Goal: Task Accomplishment & Management: Manage account settings

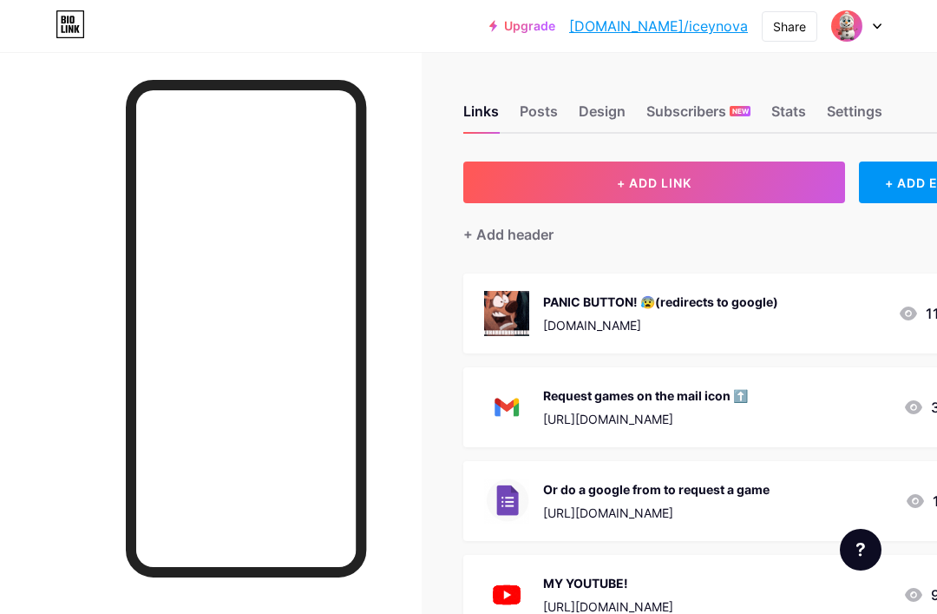
click at [594, 120] on div "Design" at bounding box center [602, 116] width 47 height 31
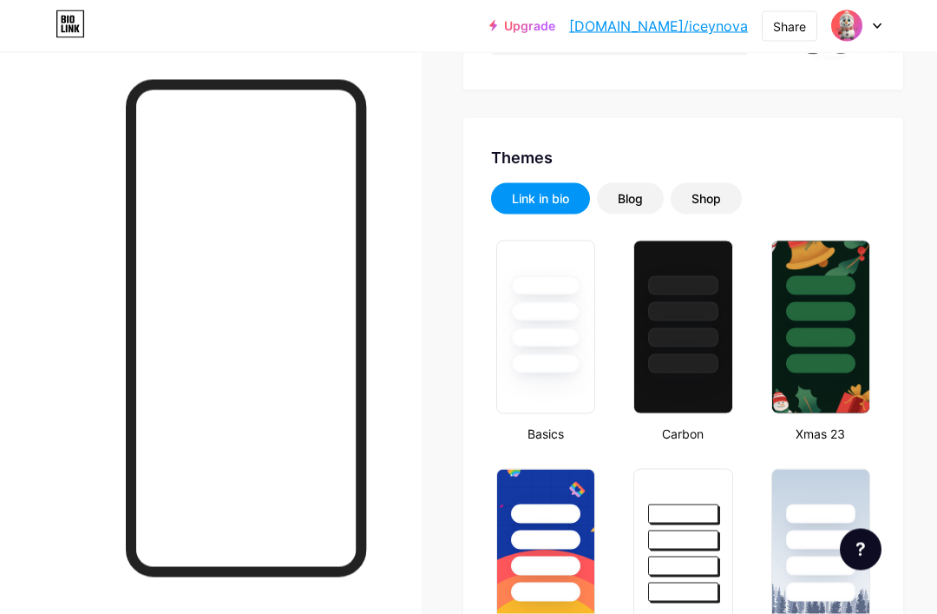
type input "#ffffff"
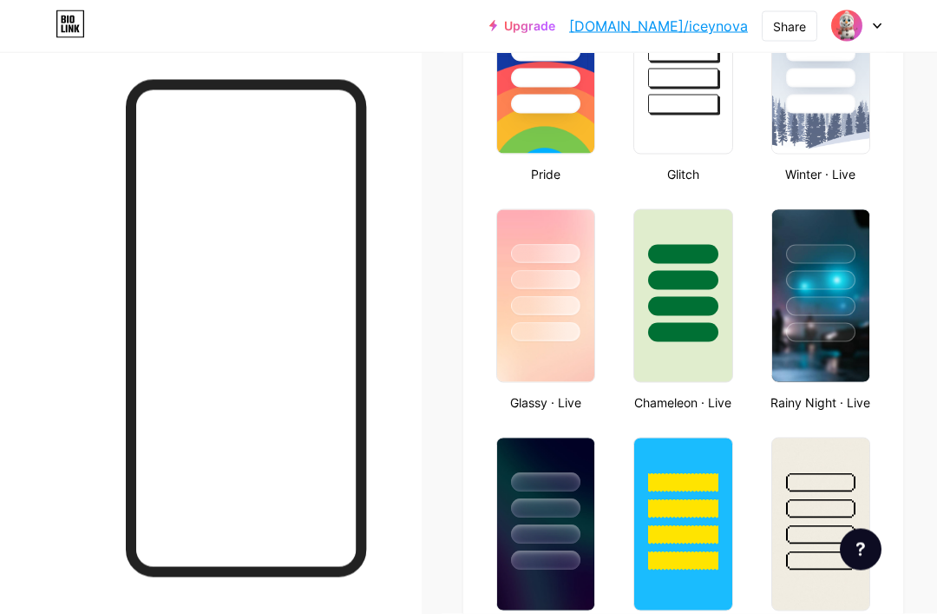
scroll to position [766, 0]
click at [834, 115] on img at bounding box center [820, 67] width 97 height 172
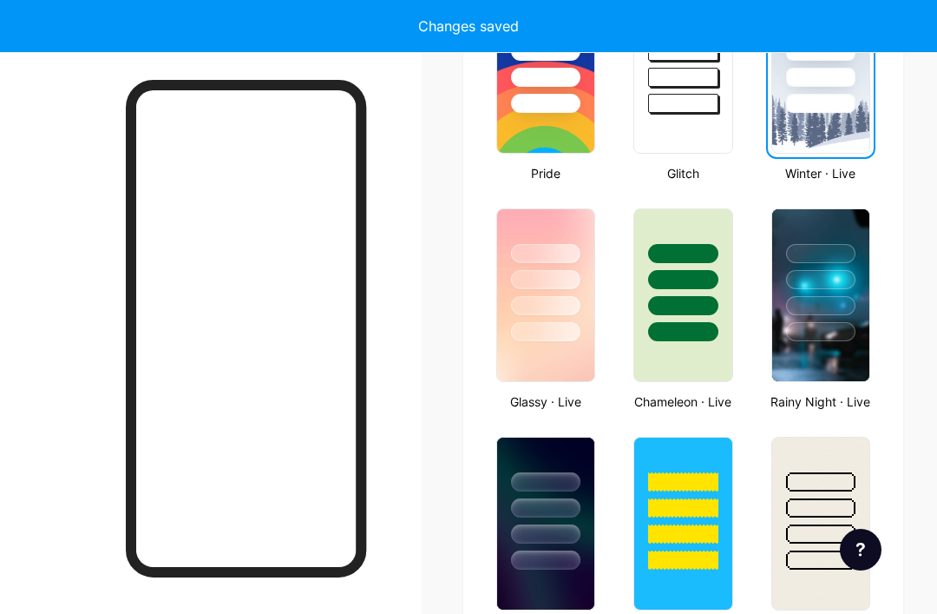
click at [843, 92] on div at bounding box center [820, 47] width 97 height 132
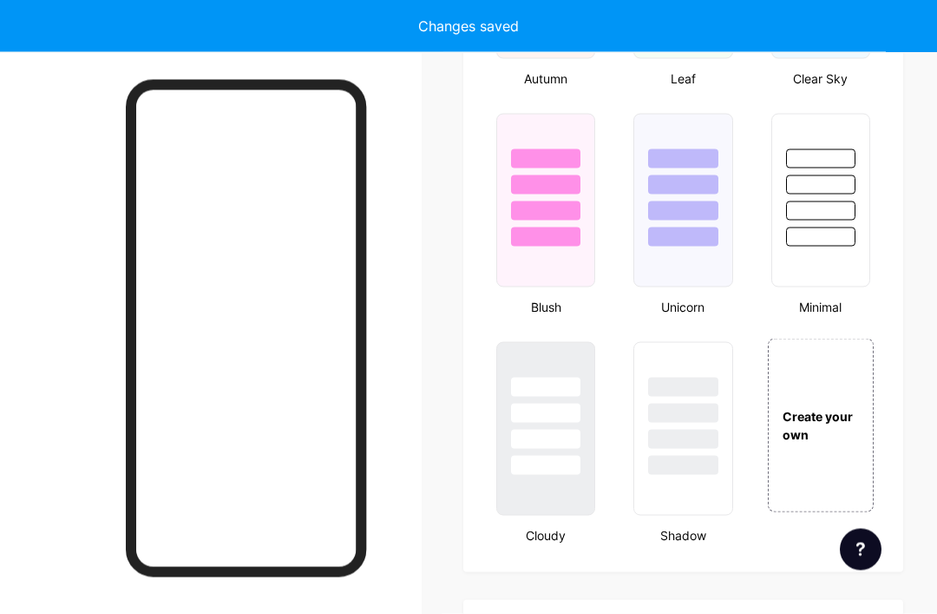
scroll to position [1806, 0]
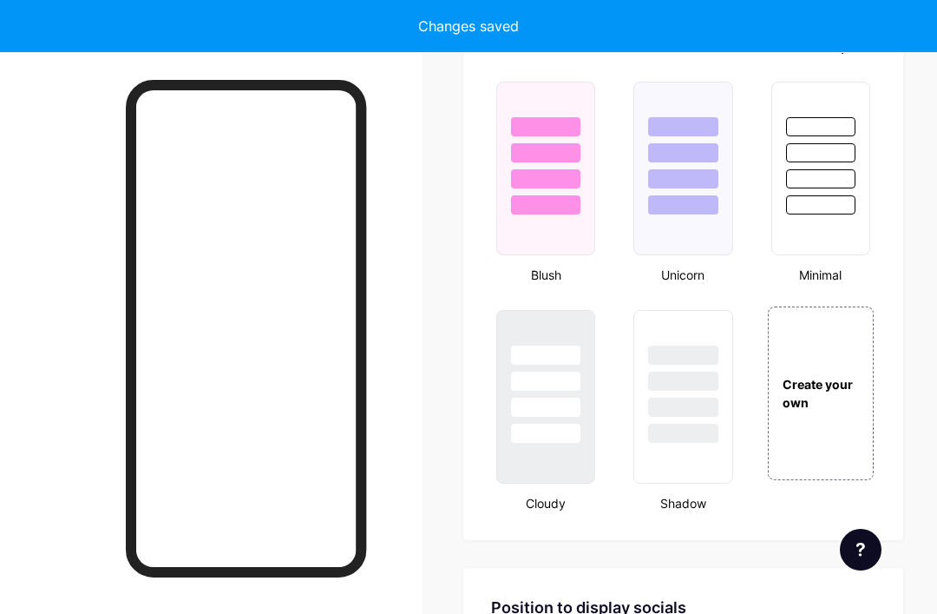
click at [870, 156] on div at bounding box center [820, 148] width 97 height 132
click at [857, 143] on div at bounding box center [820, 148] width 97 height 132
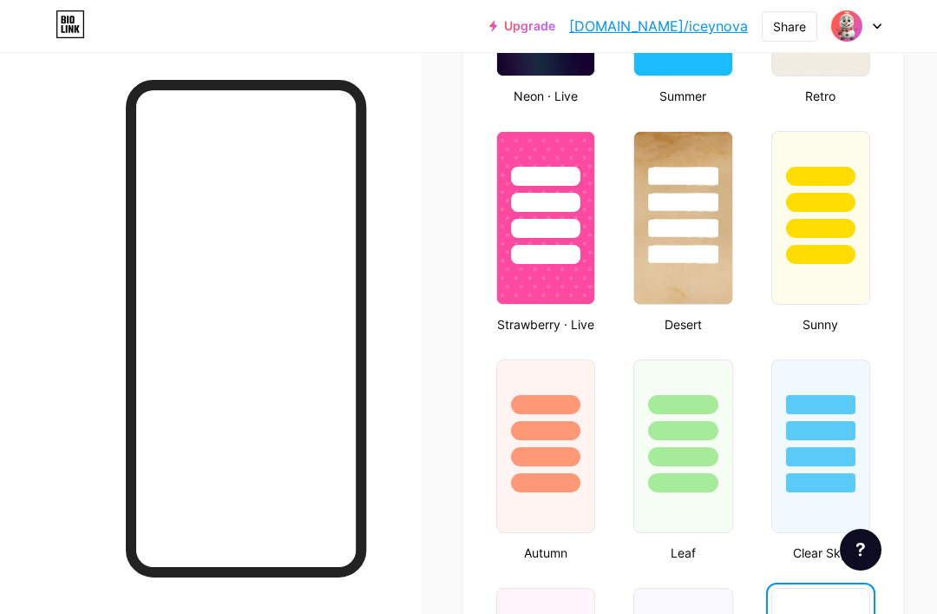
scroll to position [1299, 0]
click at [269, 7] on div "Upgrade [DOMAIN_NAME]/iceyno... [DOMAIN_NAME]/iceynova Share Switch accounts ❄️…" at bounding box center [468, 26] width 937 height 52
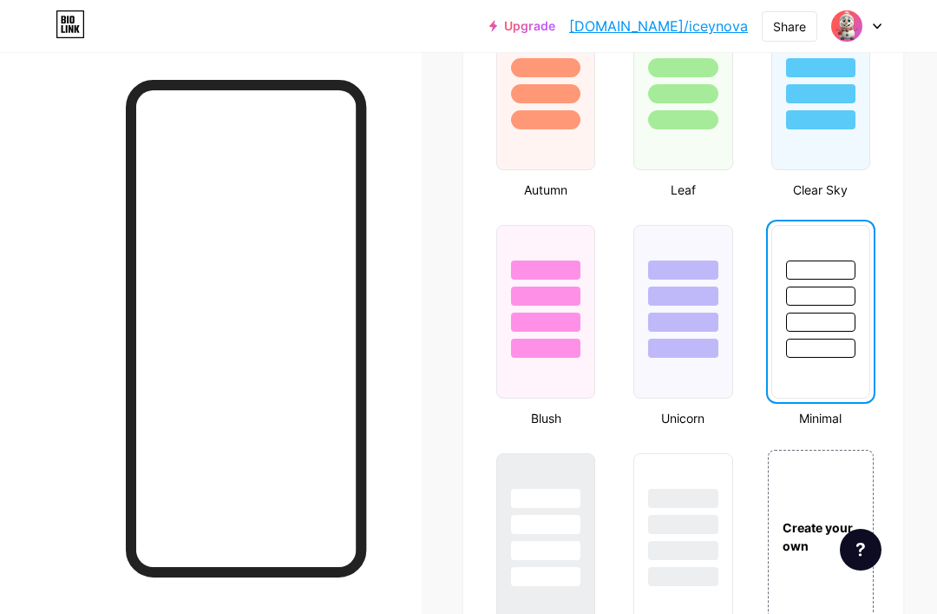
click at [833, 453] on div "Create your own" at bounding box center [821, 537] width 106 height 174
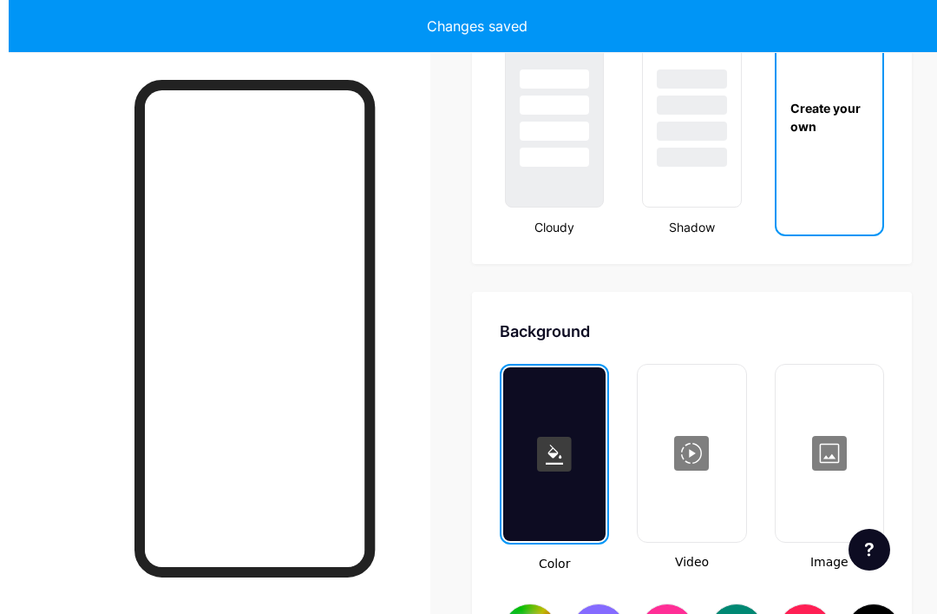
scroll to position [2083, 0]
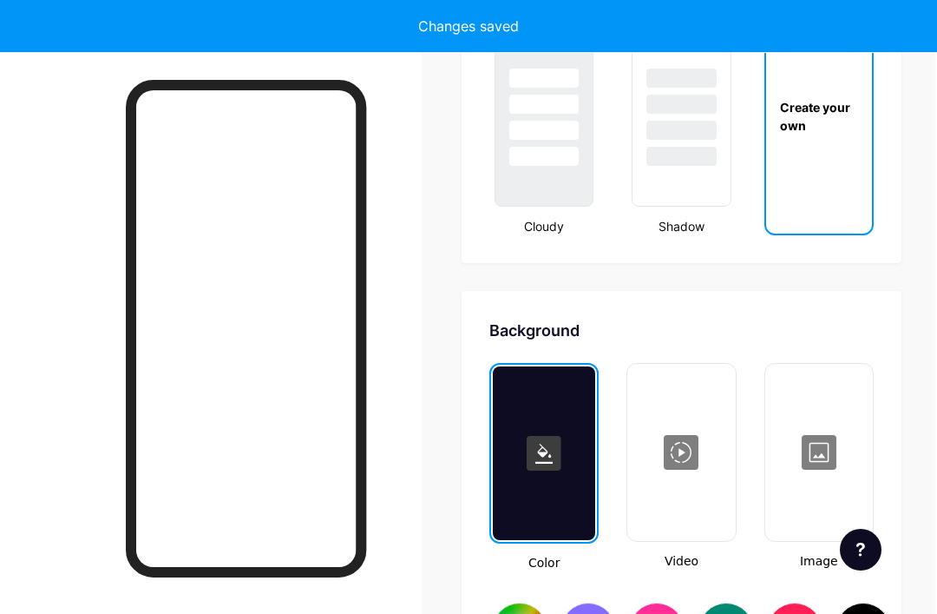
type input "#ffffff"
type input "#000000"
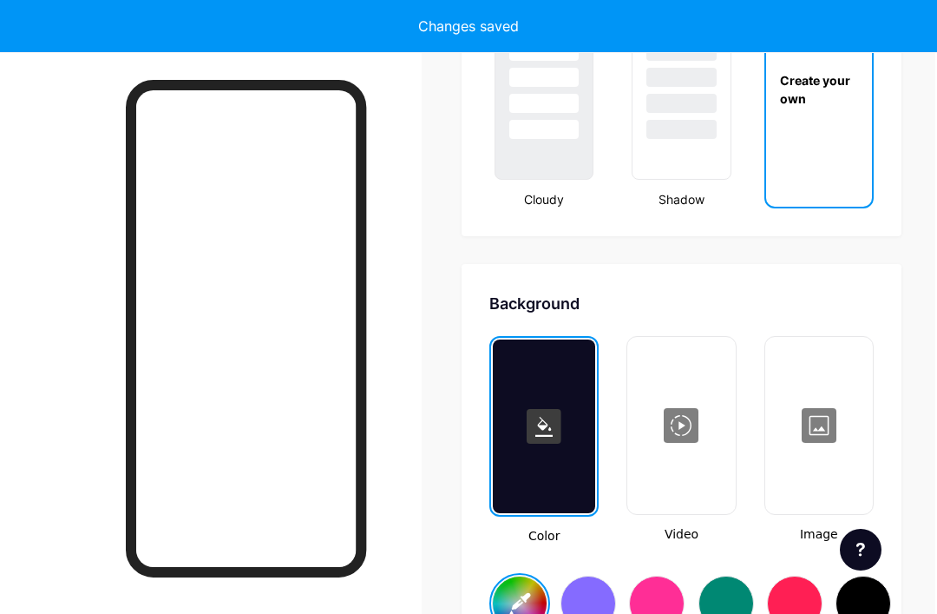
scroll to position [2113, 2]
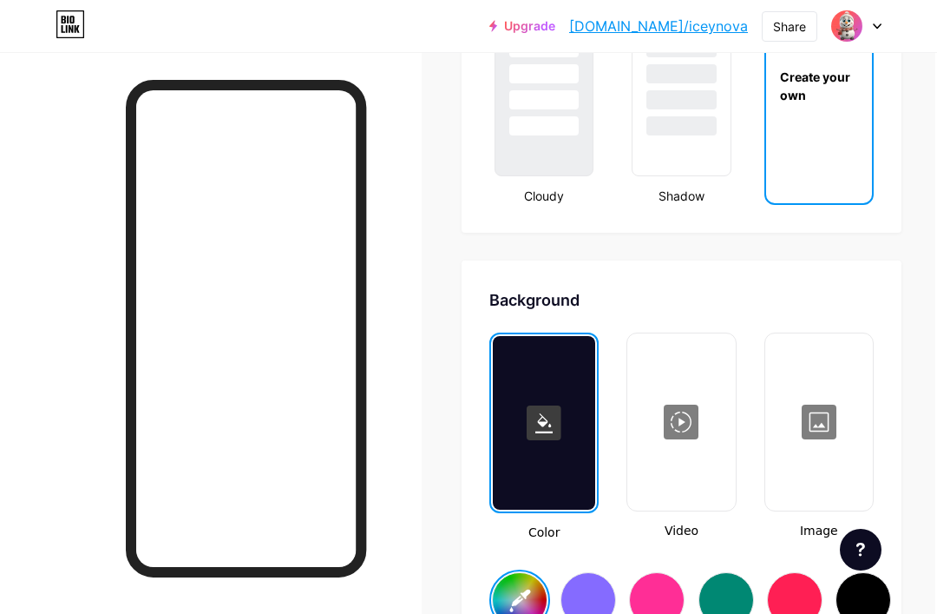
click at [818, 407] on div at bounding box center [819, 422] width 104 height 174
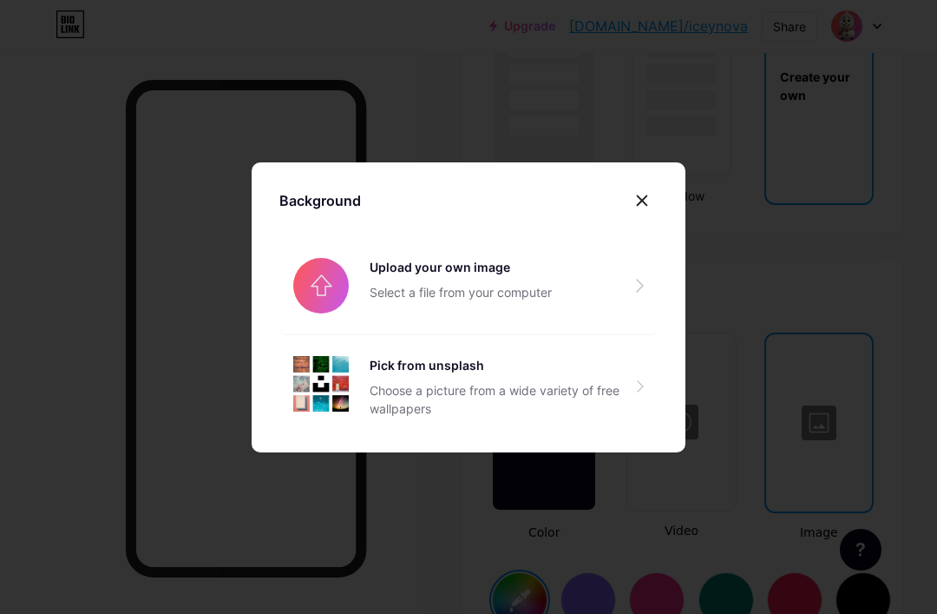
click at [506, 301] on input "file" at bounding box center [468, 285] width 378 height 97
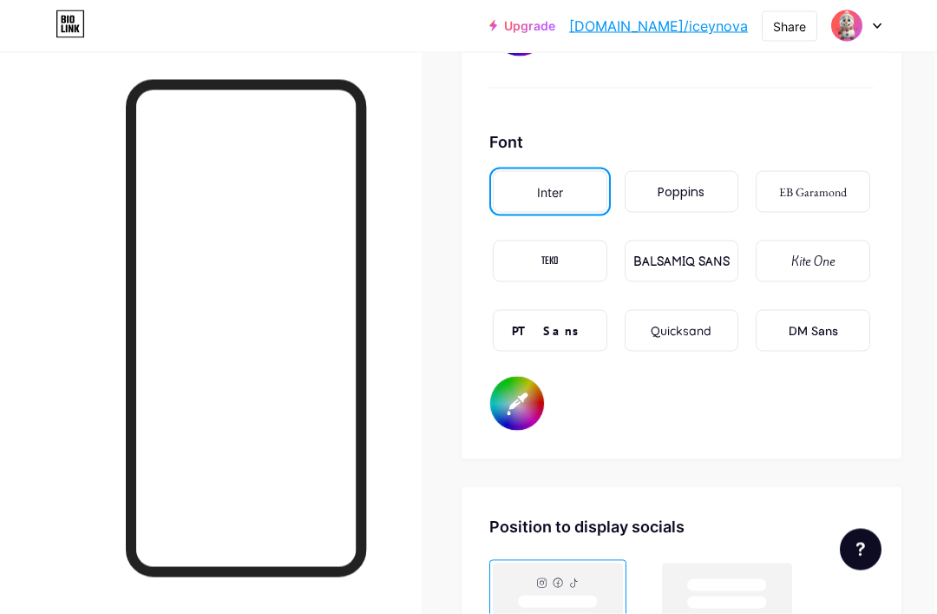
scroll to position [2908, 2]
click at [700, 266] on div "BALSAMIQ SANS" at bounding box center [682, 262] width 96 height 18
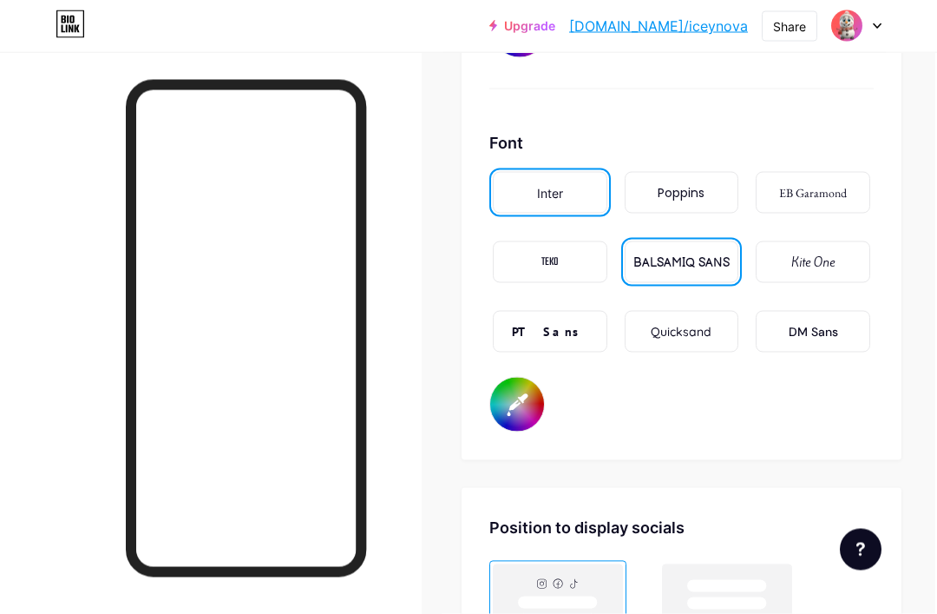
scroll to position [2909, 2]
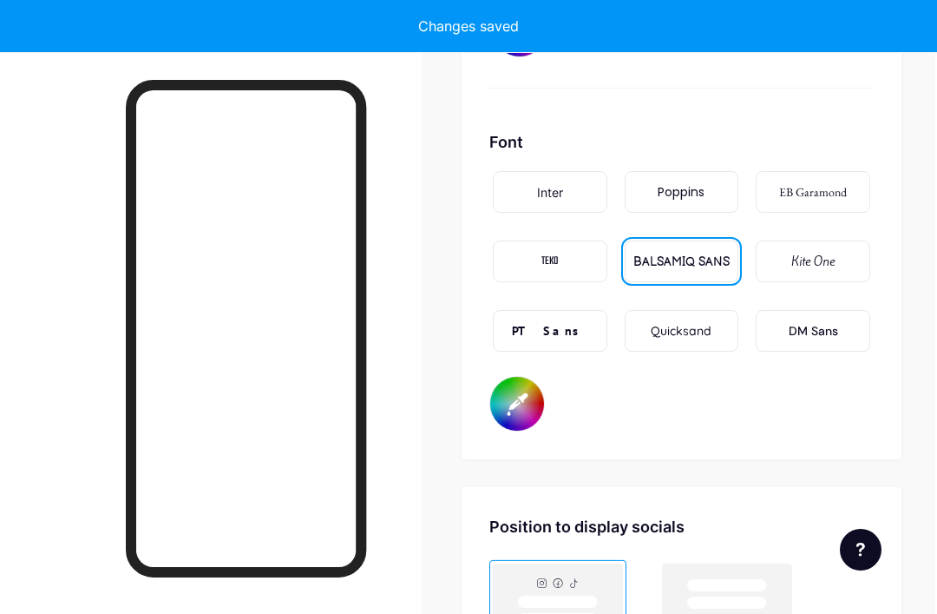
click at [820, 248] on div "Kite One" at bounding box center [813, 261] width 115 height 42
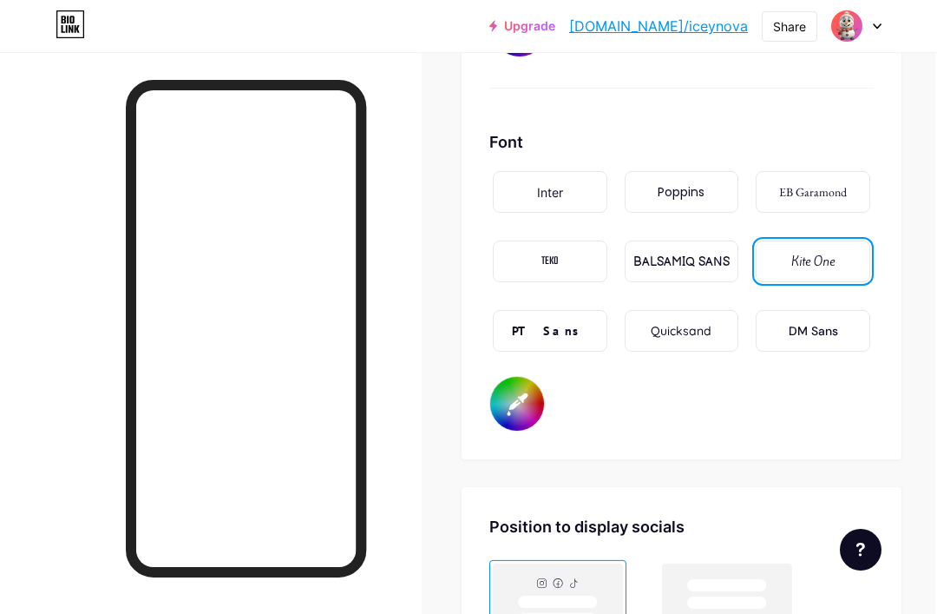
click at [730, 267] on div "BALSAMIQ SANS" at bounding box center [682, 262] width 96 height 18
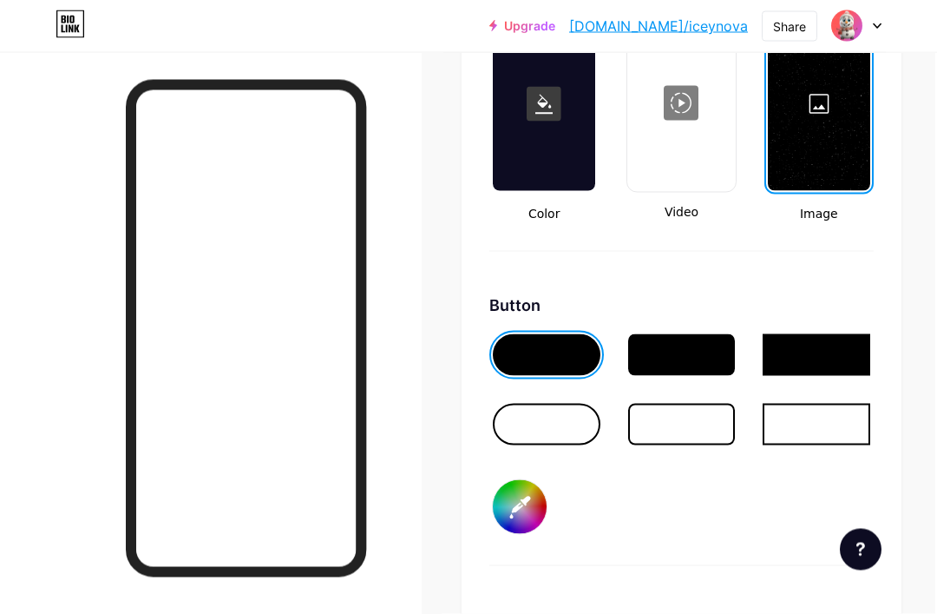
scroll to position [2433, 2]
click at [573, 427] on div at bounding box center [547, 424] width 108 height 42
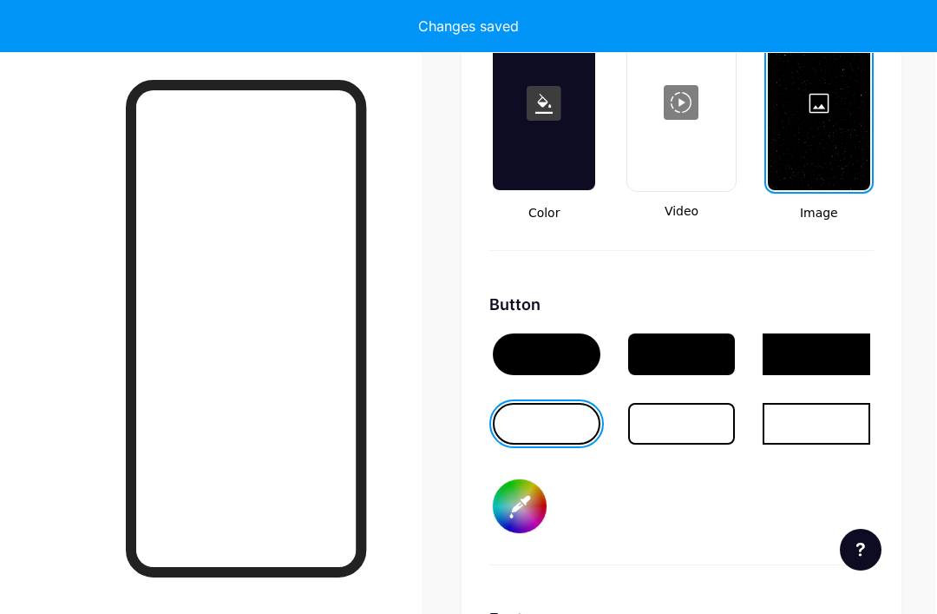
click at [570, 420] on div at bounding box center [547, 424] width 108 height 42
click at [521, 507] on input "#000000" at bounding box center [520, 506] width 54 height 54
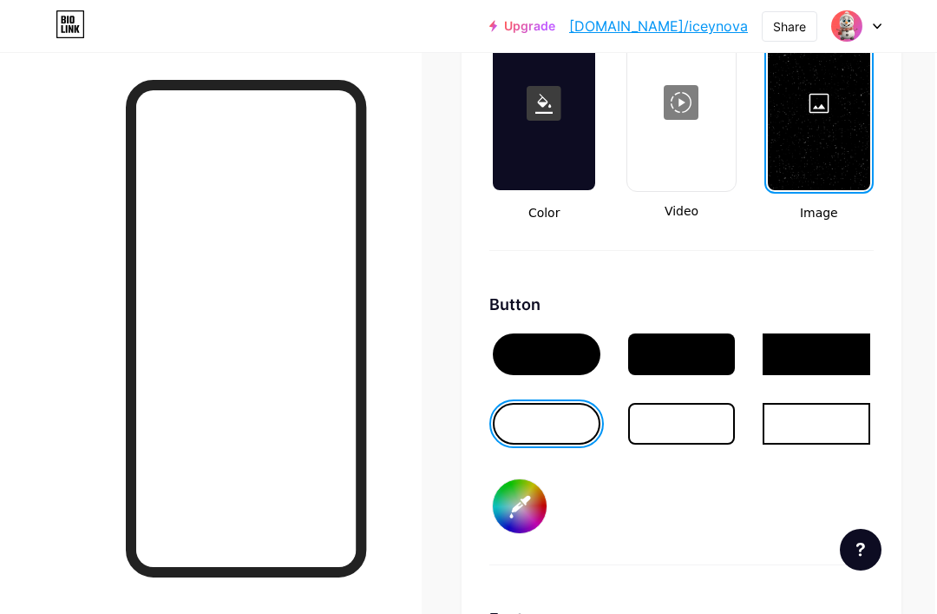
type input "#ffffff"
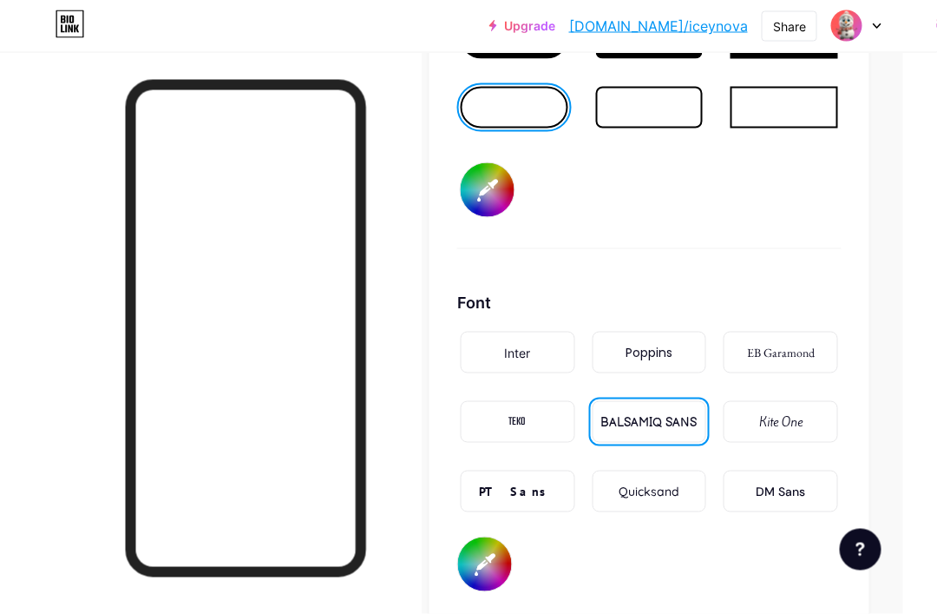
scroll to position [2777, 28]
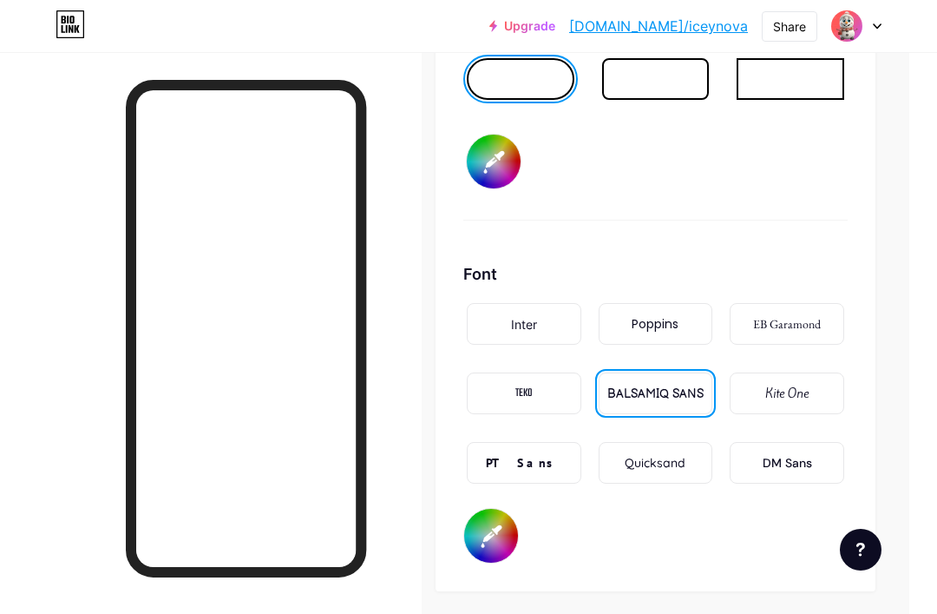
click at [499, 528] on input "#000000" at bounding box center [491, 536] width 54 height 54
type input "#ffffff"
click at [847, 293] on div "Font Inter Poppins EB Garamond TEKO BALSAMIQ SANS Kite One PT Sans Quicksand DM…" at bounding box center [655, 412] width 384 height 301
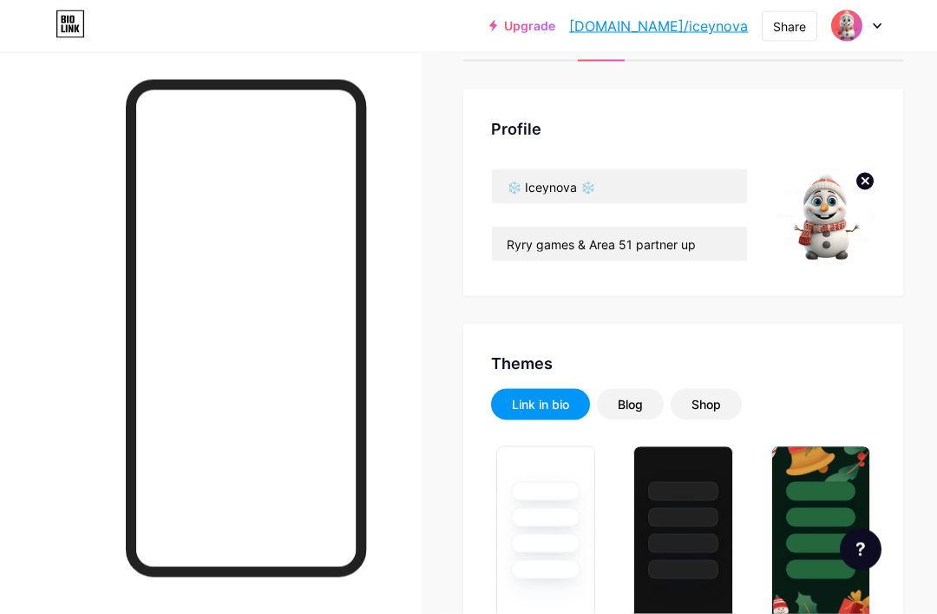
scroll to position [0, 0]
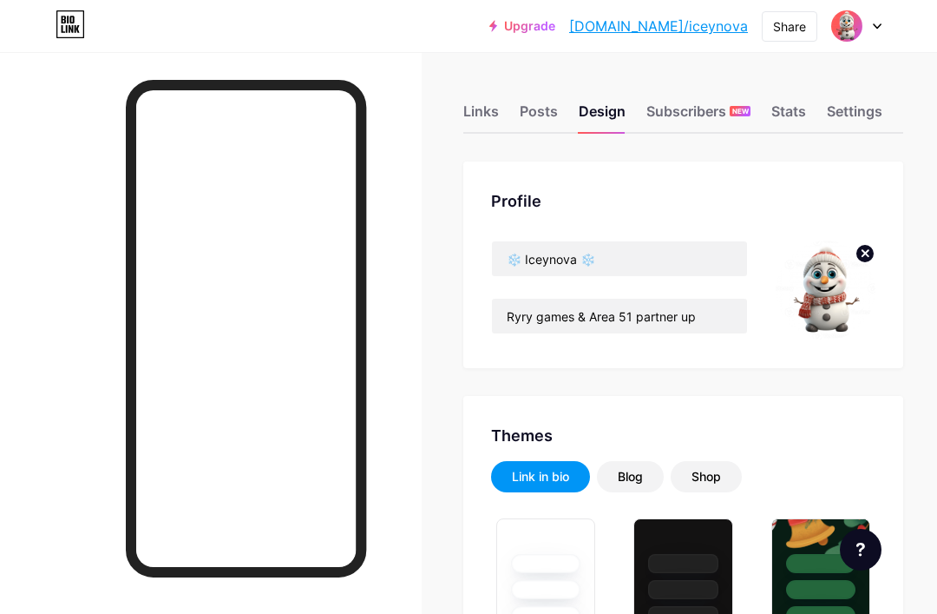
click at [795, 110] on div "Stats" at bounding box center [789, 116] width 35 height 31
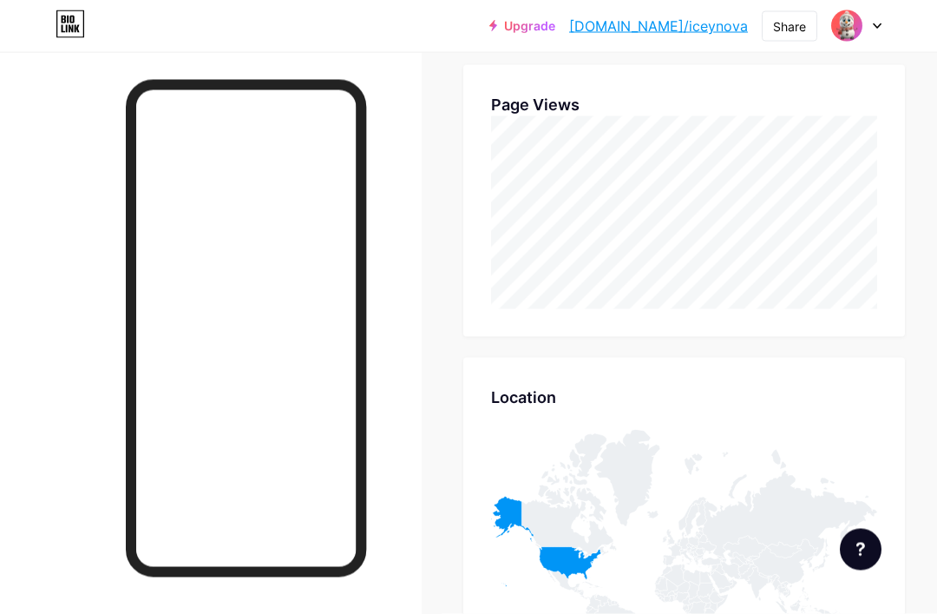
scroll to position [1209, 0]
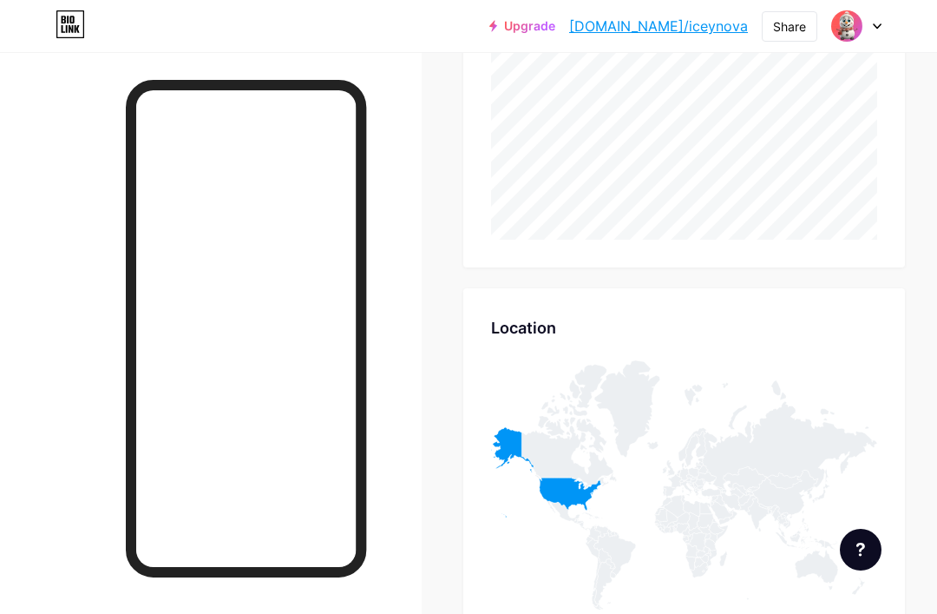
click at [580, 485] on icon at bounding box center [684, 484] width 386 height 249
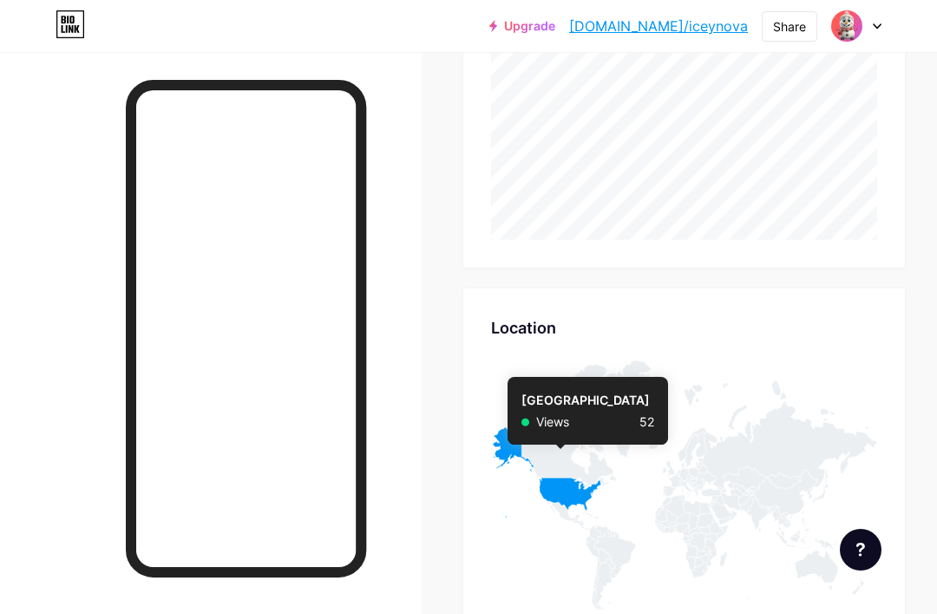
click at [560, 481] on icon at bounding box center [546, 472] width 110 height 90
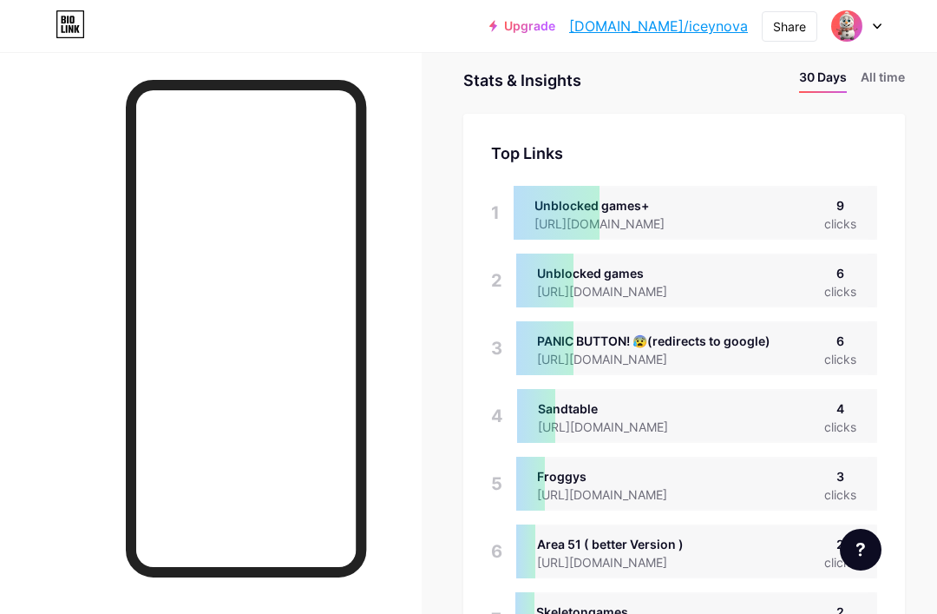
scroll to position [0, 0]
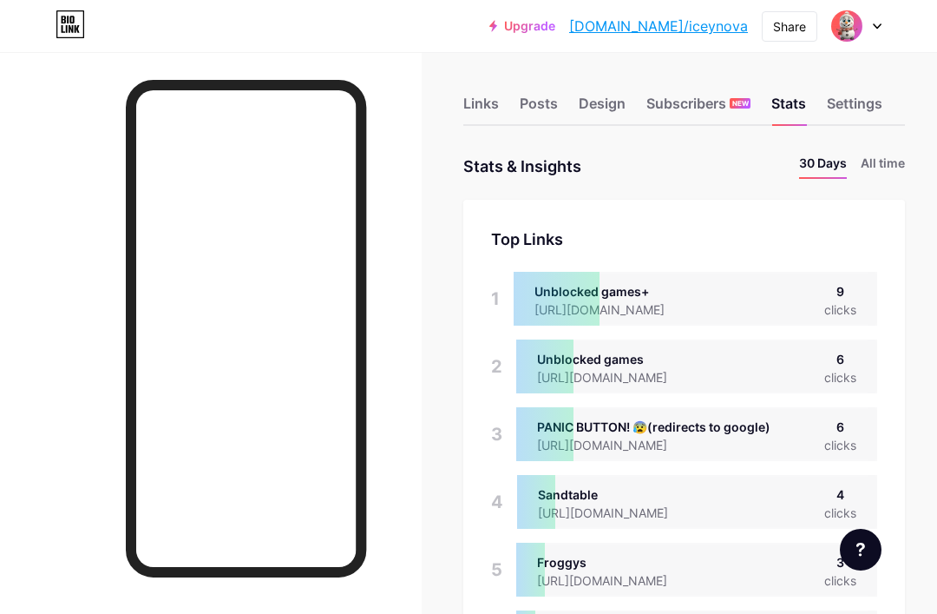
click at [893, 168] on li "All time" at bounding box center [883, 166] width 44 height 25
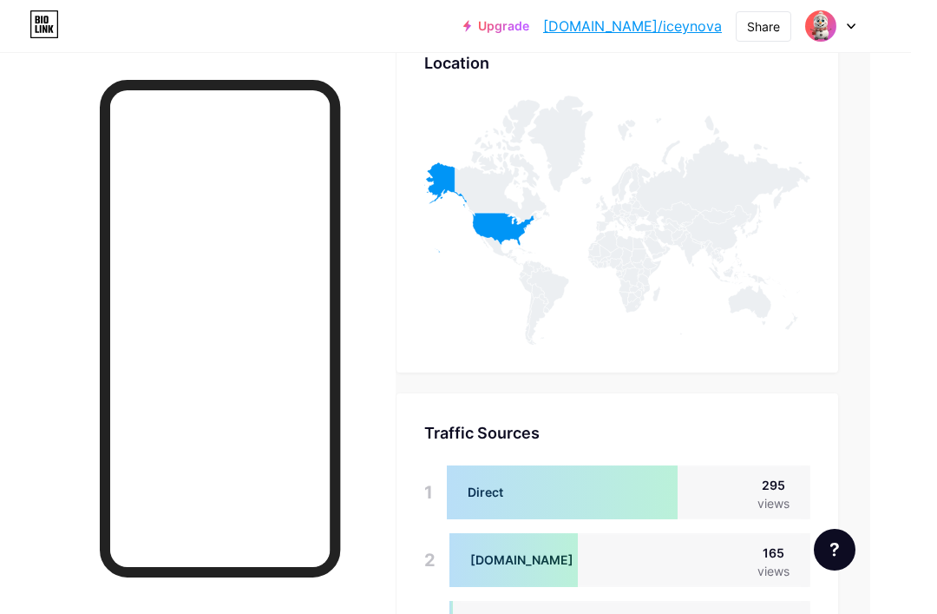
scroll to position [795, 41]
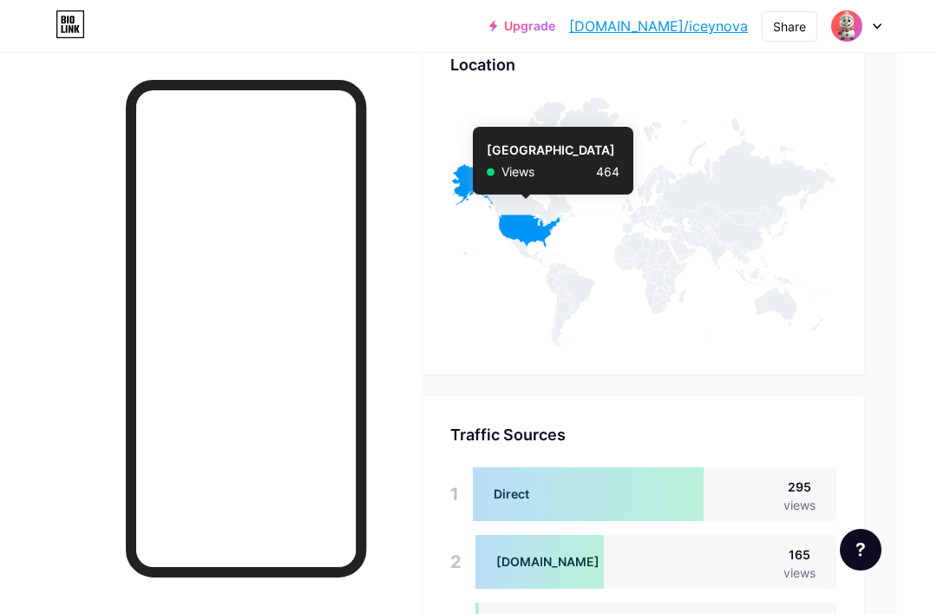
click at [525, 231] on icon at bounding box center [505, 209] width 110 height 90
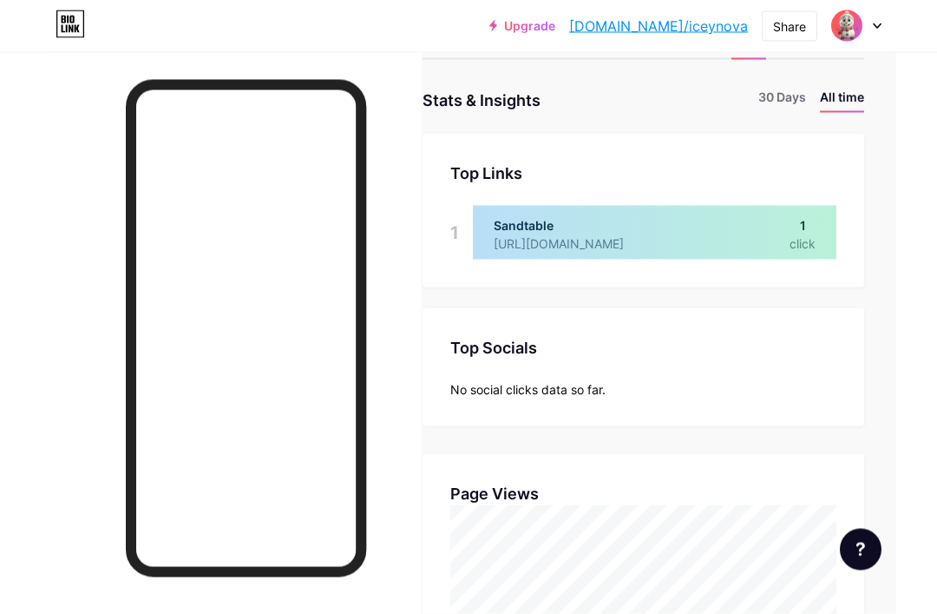
scroll to position [0, 41]
